Goal: Find specific page/section: Find specific page/section

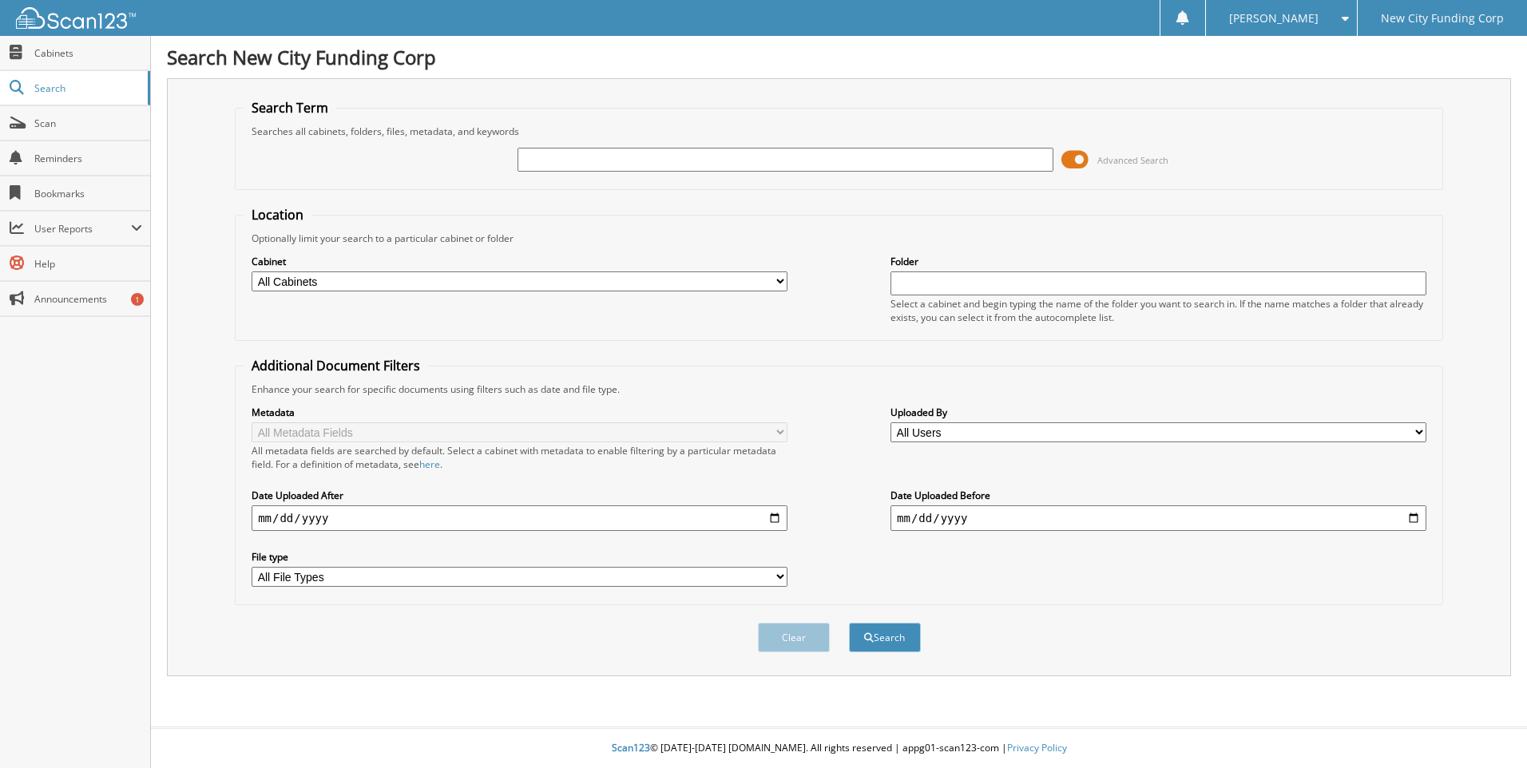
click at [560, 153] on input "text" at bounding box center [786, 160] width 536 height 24
type input "335163"
click at [849, 623] on button "Search" at bounding box center [885, 638] width 72 height 30
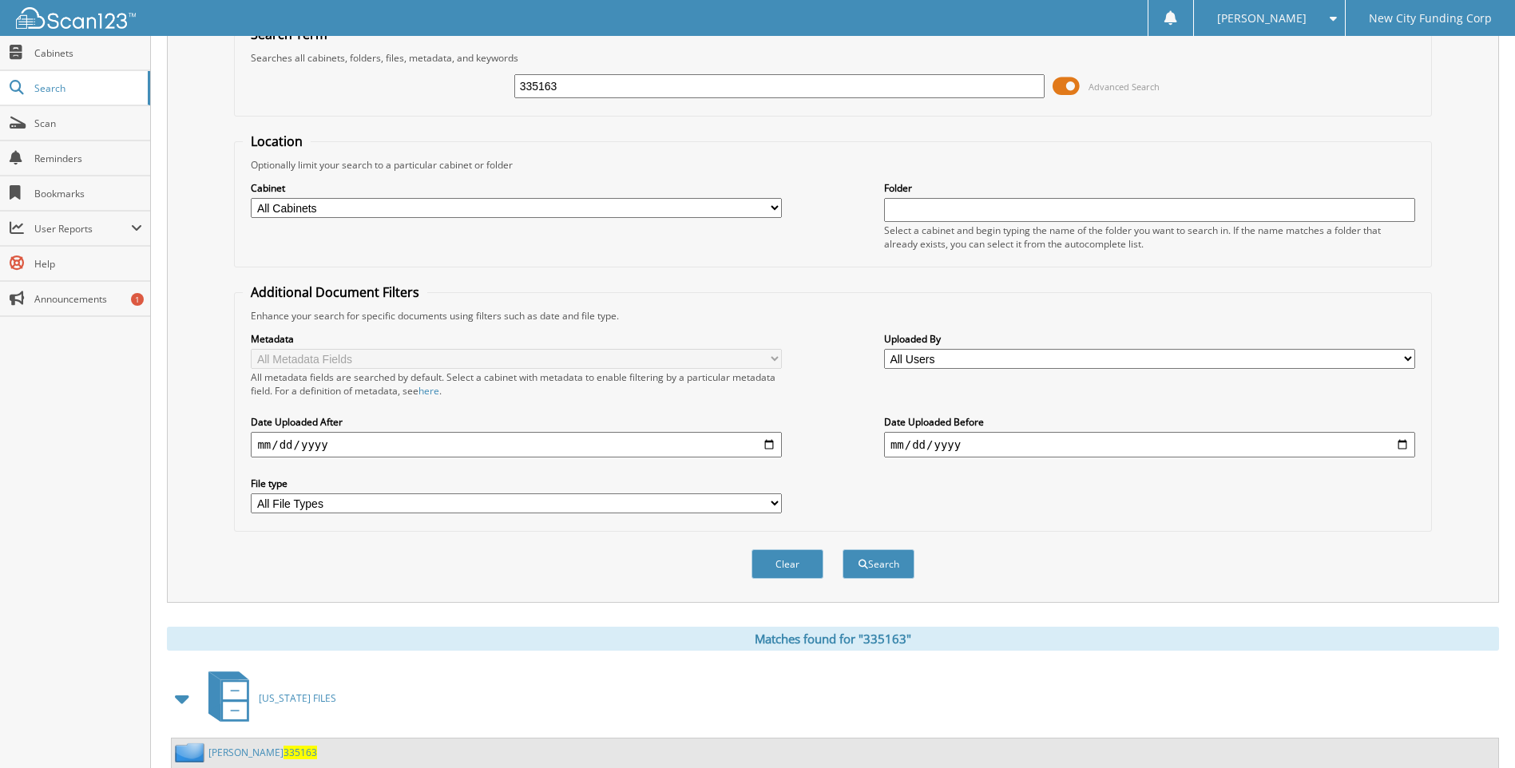
scroll to position [213, 0]
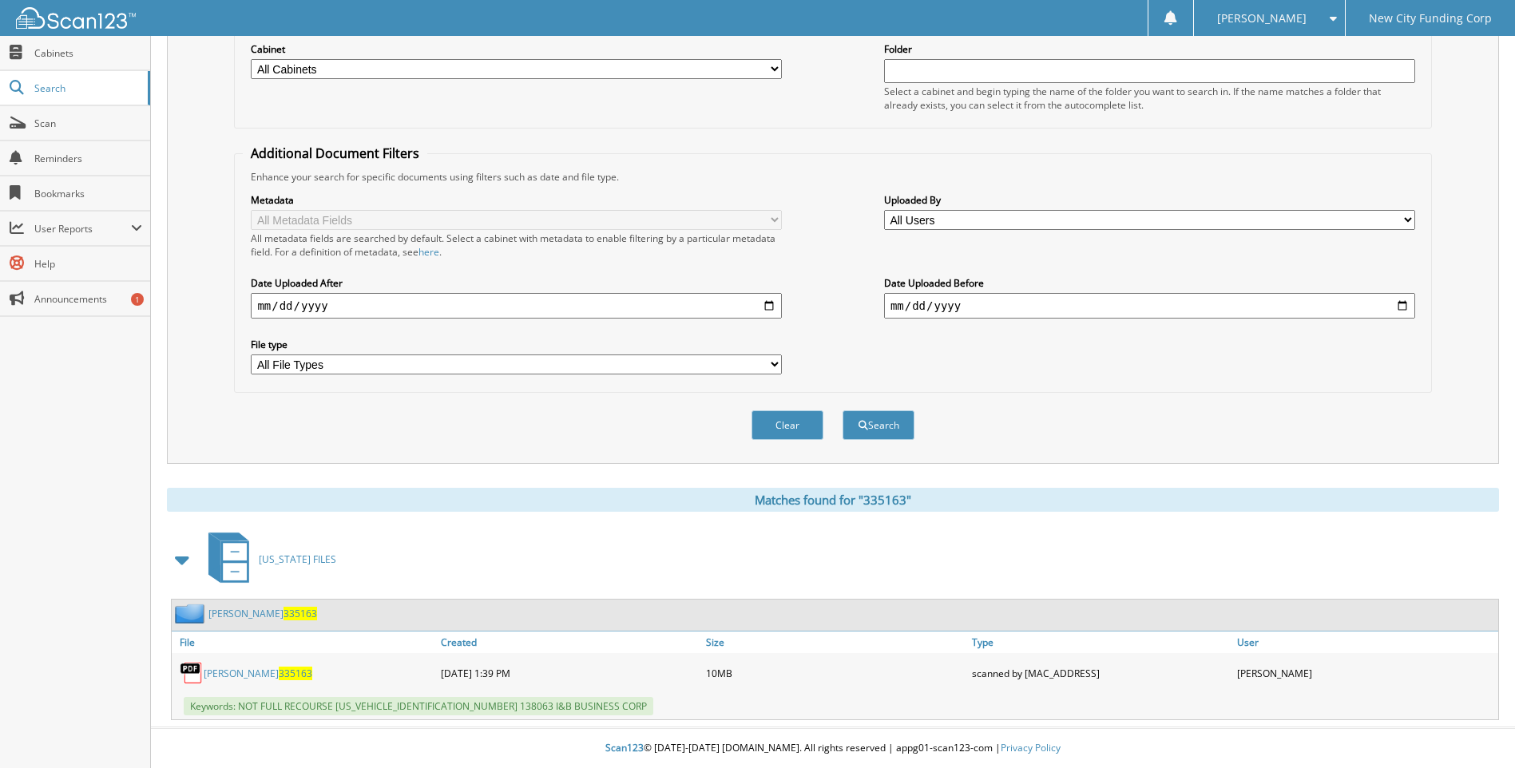
click at [256, 668] on link "EMERSON GEORGES 335163" at bounding box center [258, 674] width 109 height 14
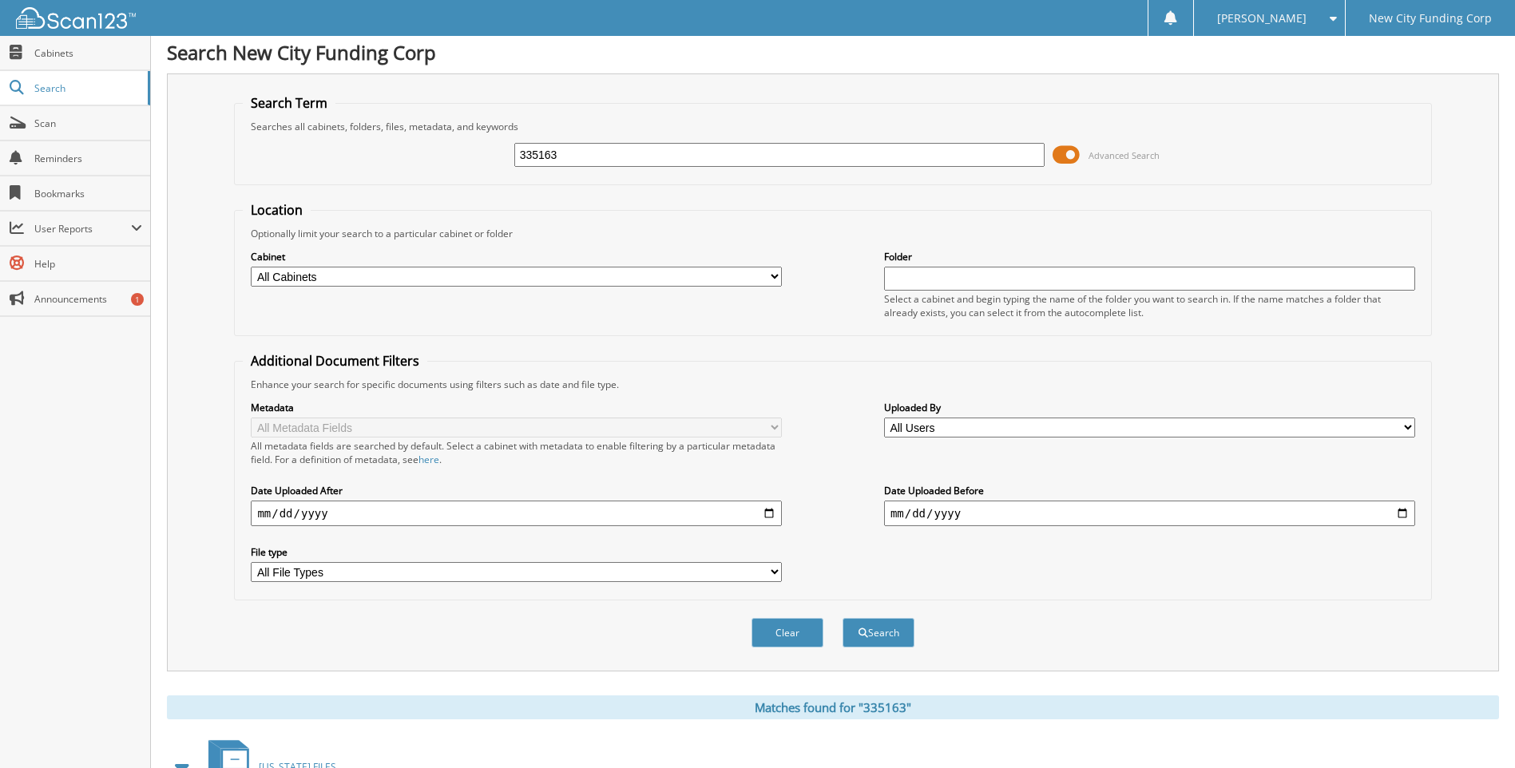
scroll to position [0, 0]
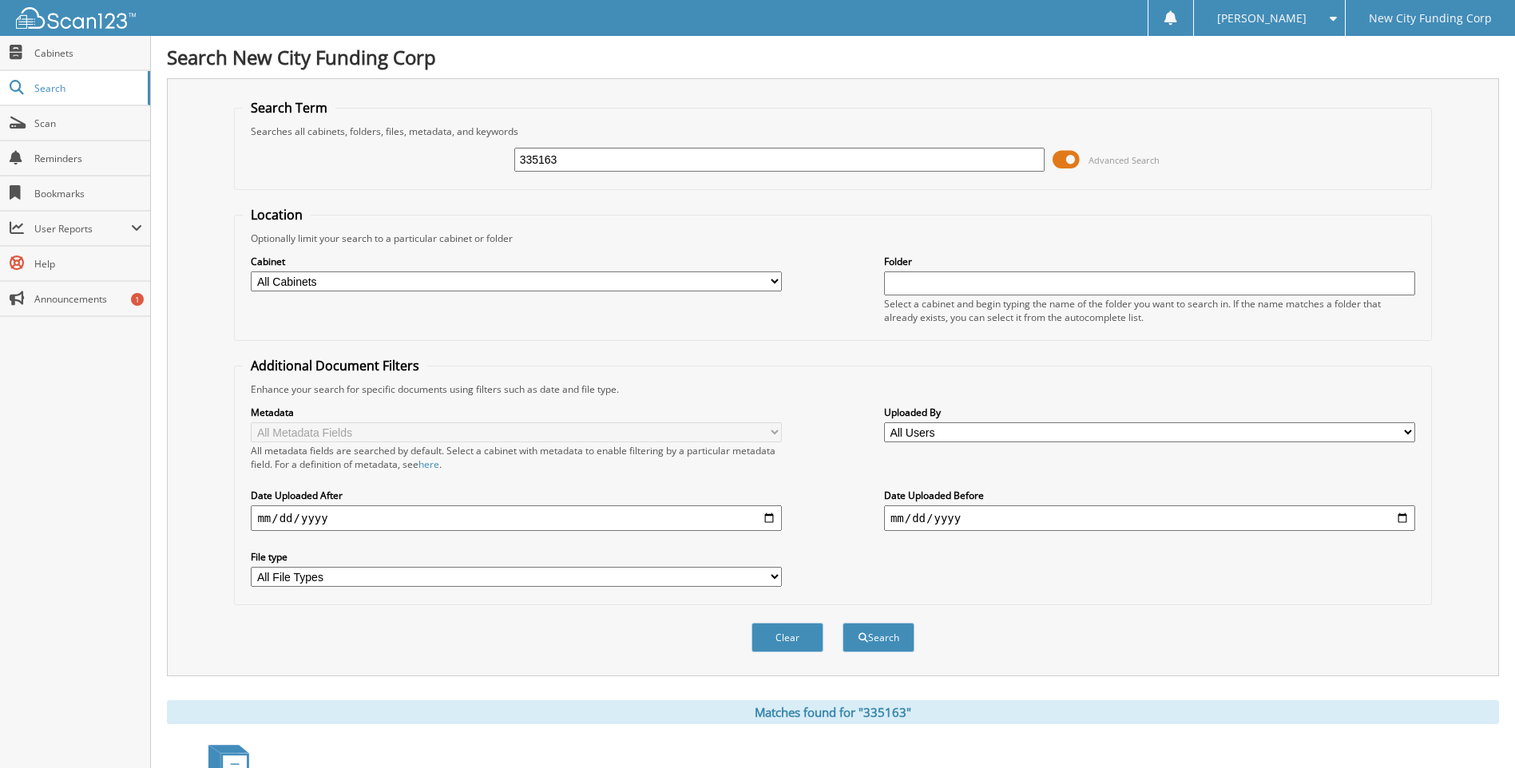
click at [584, 165] on input "335163" at bounding box center [779, 160] width 531 height 24
type input "362597"
click at [843, 623] on button "Search" at bounding box center [879, 638] width 72 height 30
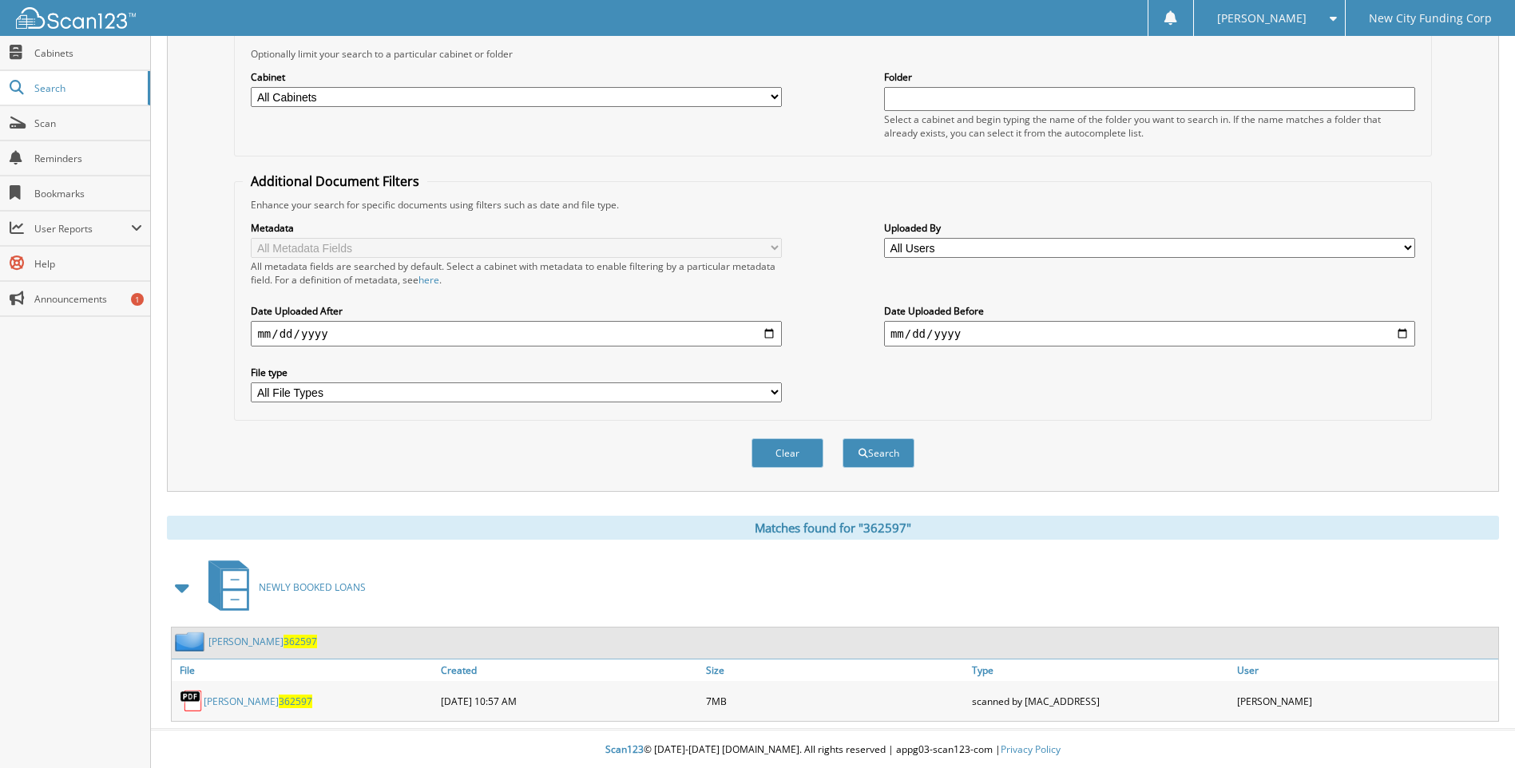
scroll to position [187, 0]
click at [260, 698] on link "CHRISTOPHER MAYO 362597" at bounding box center [258, 700] width 109 height 14
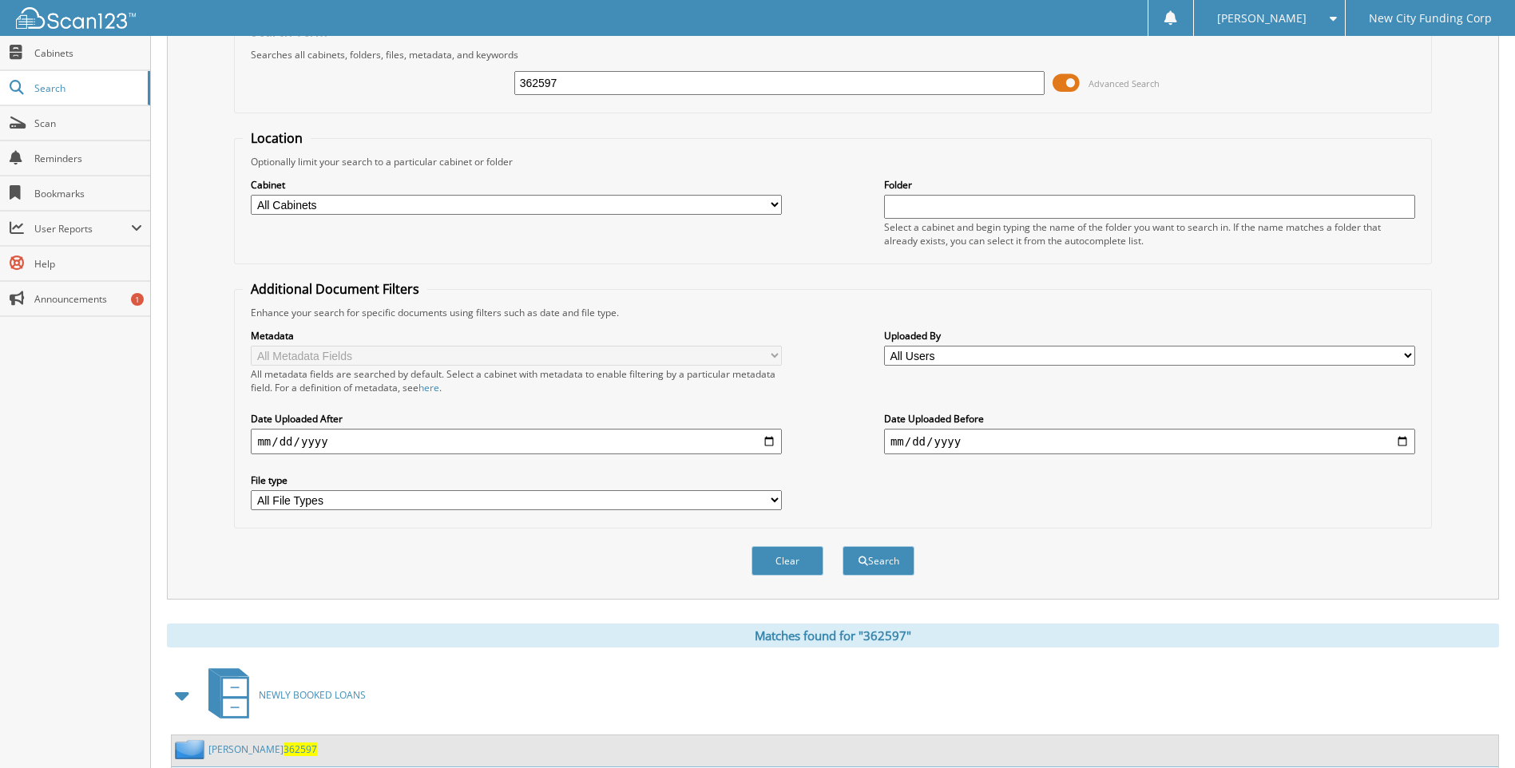
scroll to position [0, 0]
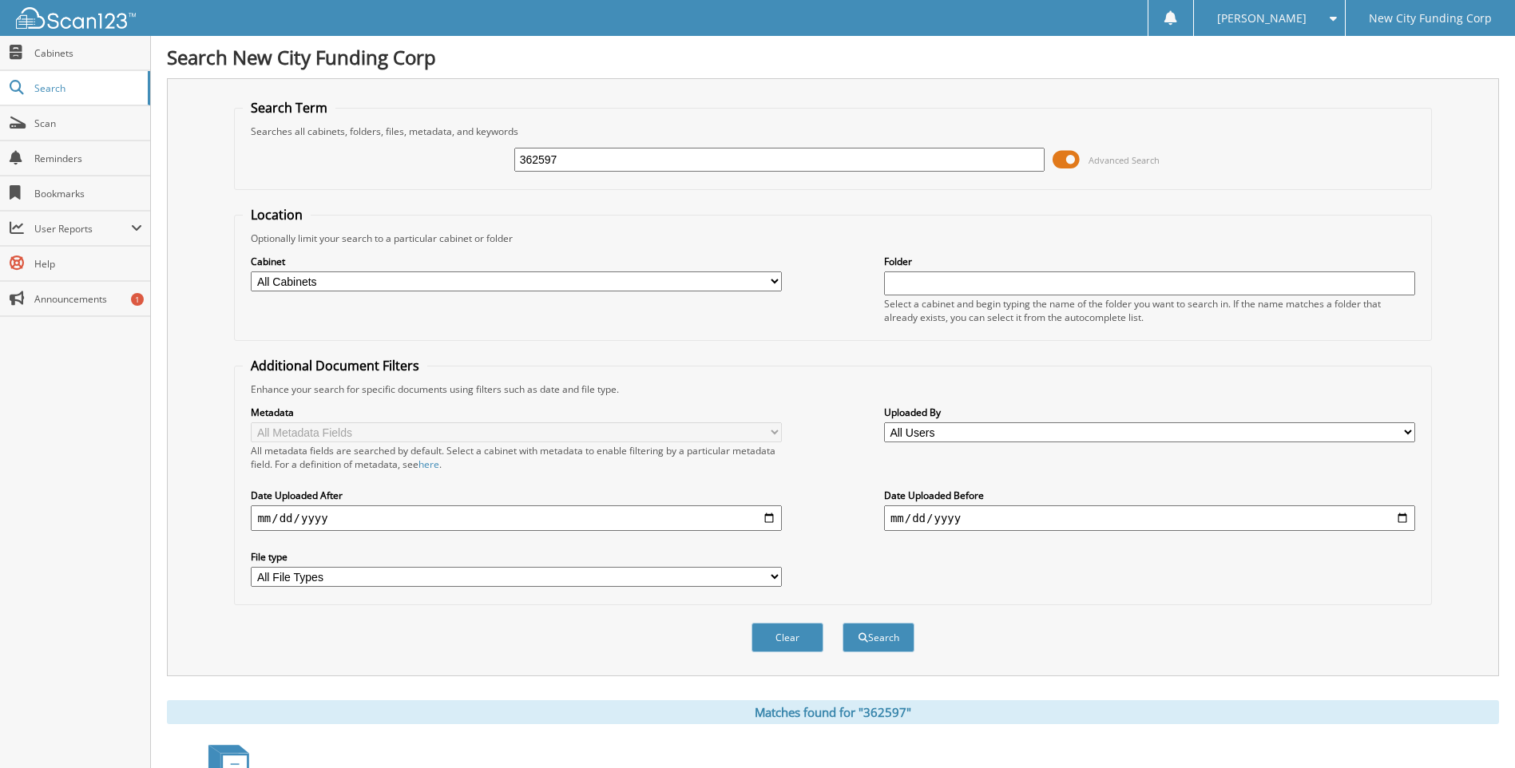
click at [601, 169] on input "362597" at bounding box center [779, 160] width 531 height 24
type input "351227"
click at [843, 623] on button "Search" at bounding box center [879, 638] width 72 height 30
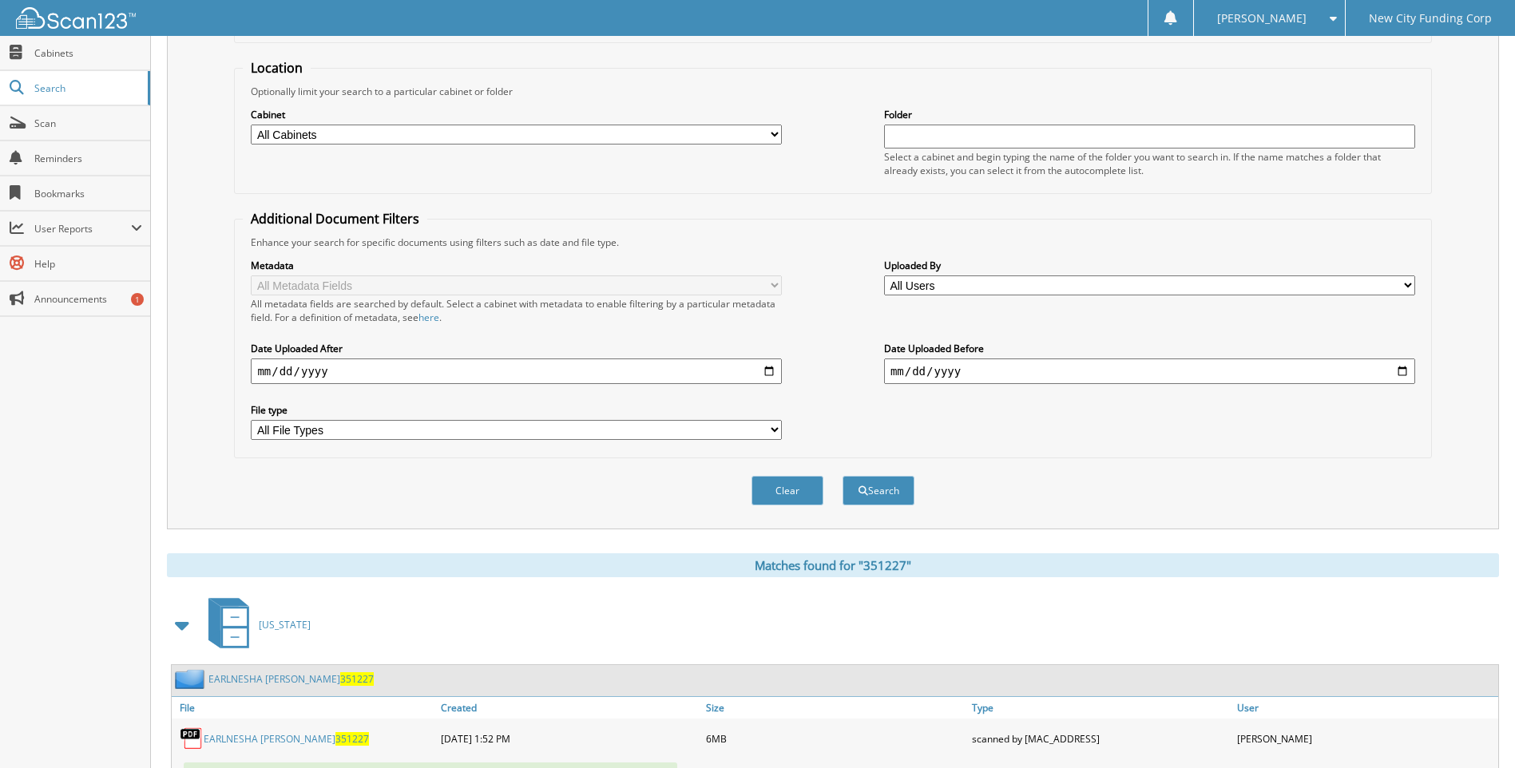
scroll to position [160, 0]
